Goal: Find specific page/section: Find specific page/section

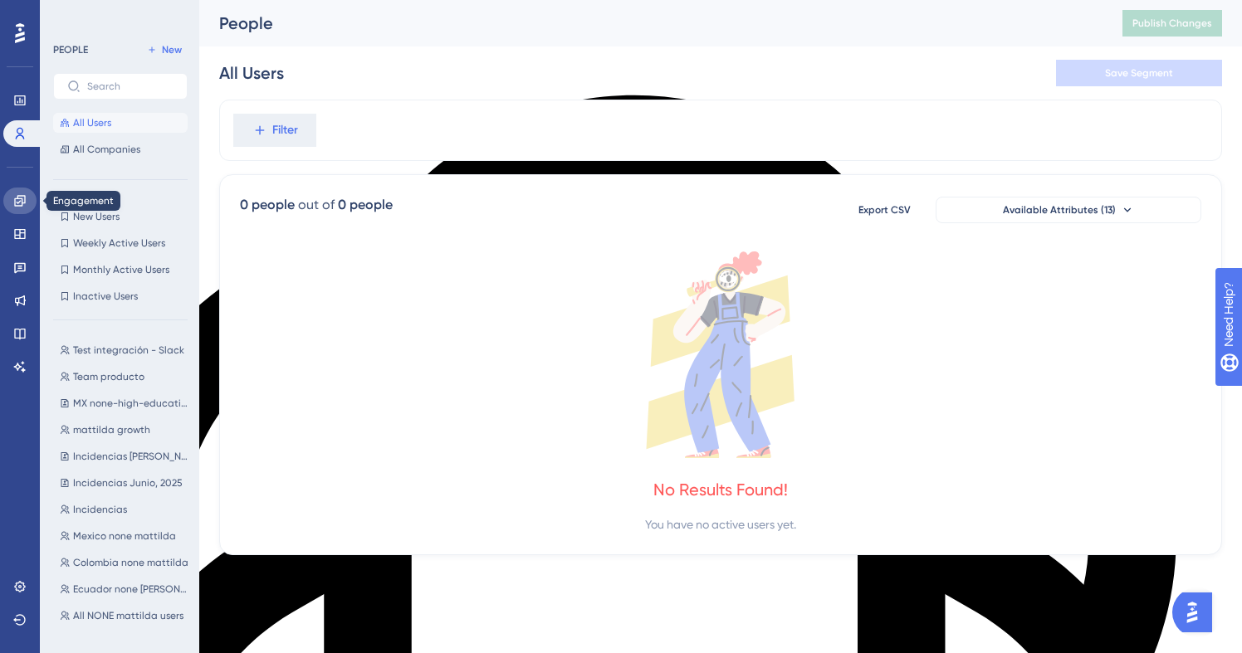
click at [25, 198] on icon at bounding box center [19, 200] width 11 height 11
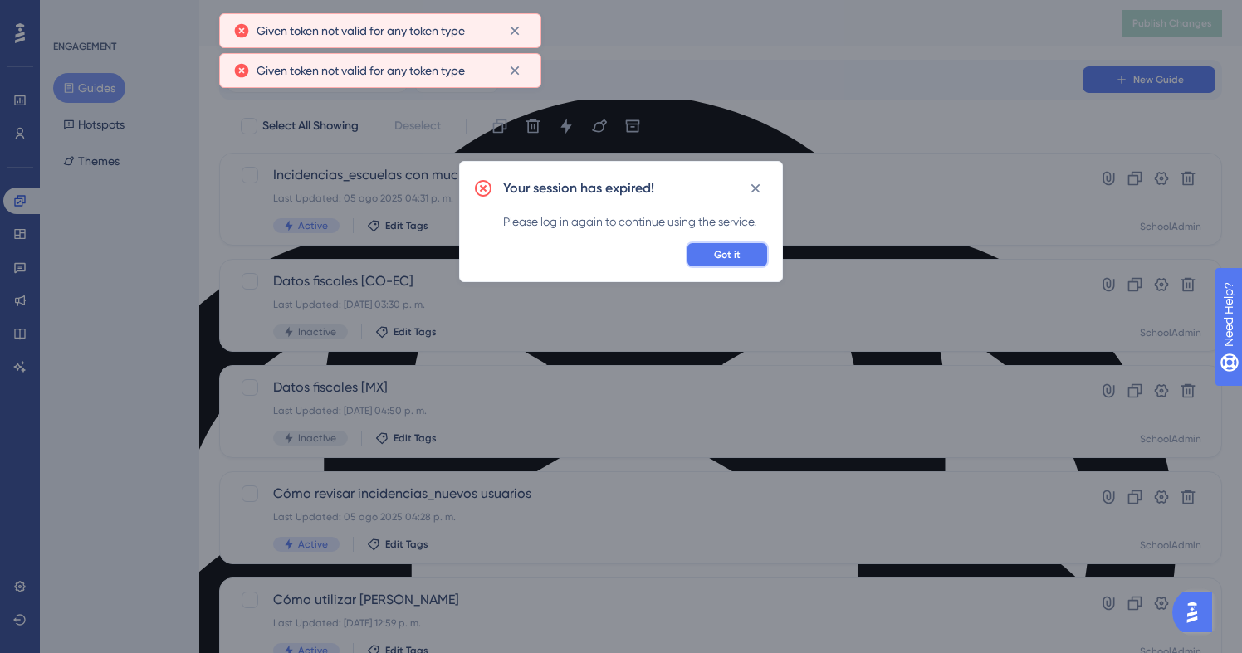
click at [747, 252] on button "Got it" at bounding box center [727, 255] width 83 height 27
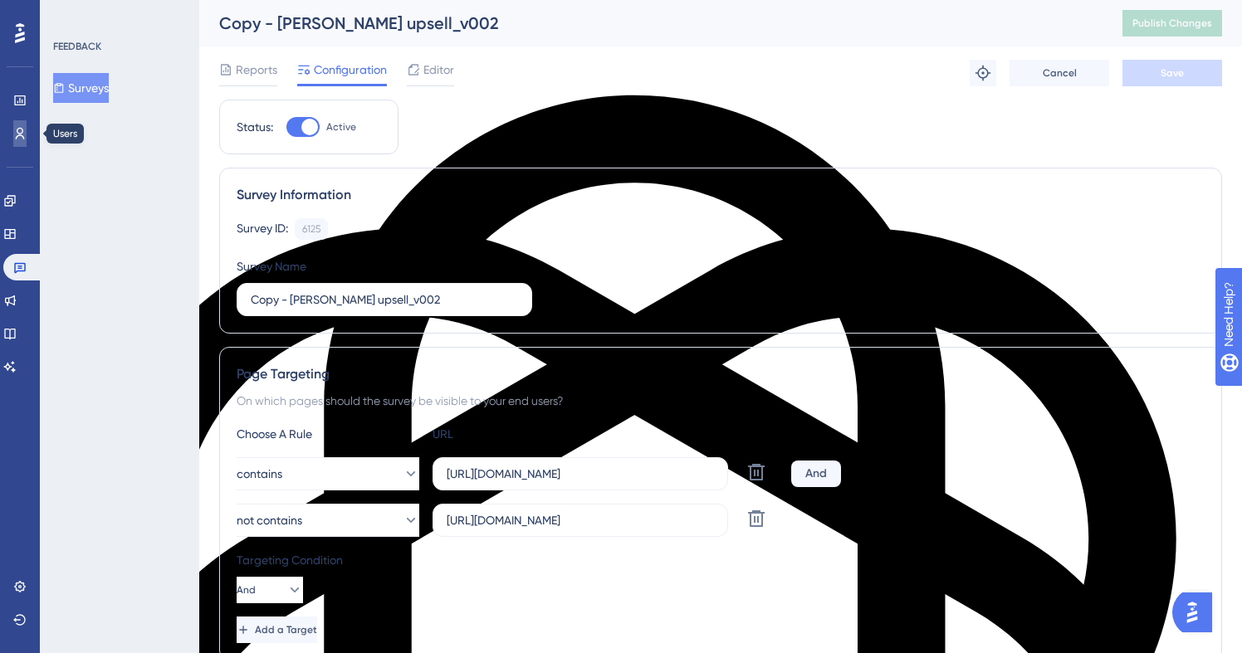
click at [19, 133] on icon at bounding box center [20, 134] width 9 height 12
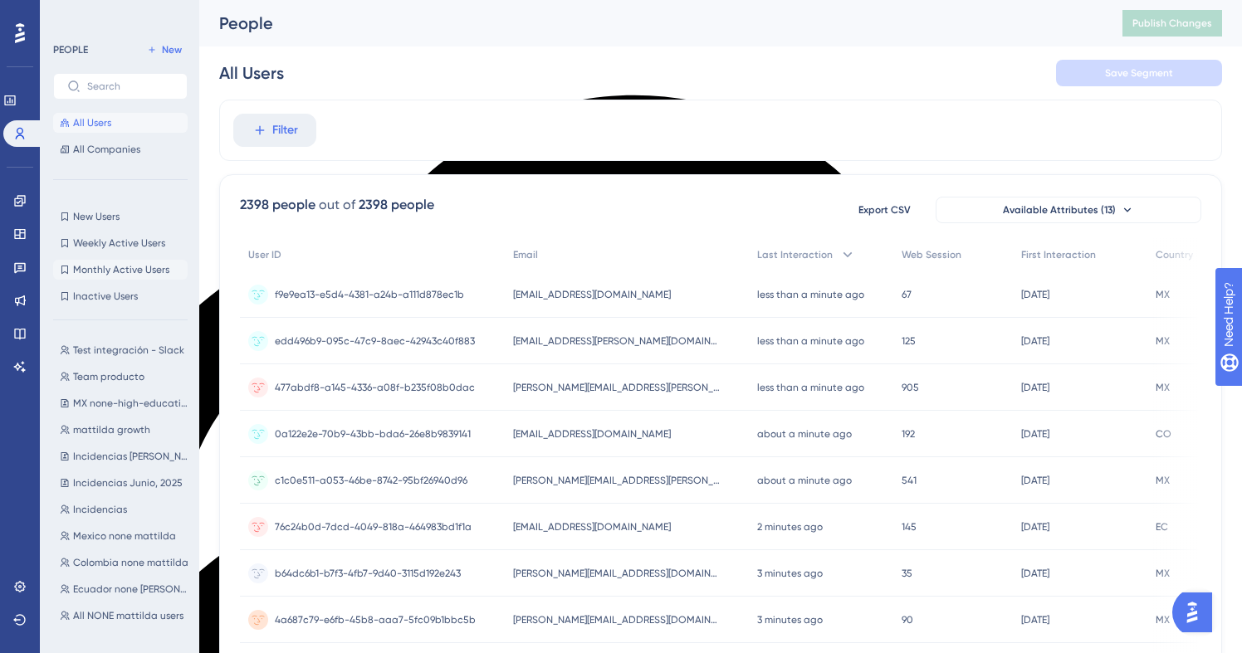
click at [131, 266] on span "Monthly Active Users" at bounding box center [121, 269] width 96 height 13
